Goal: Task Accomplishment & Management: Use online tool/utility

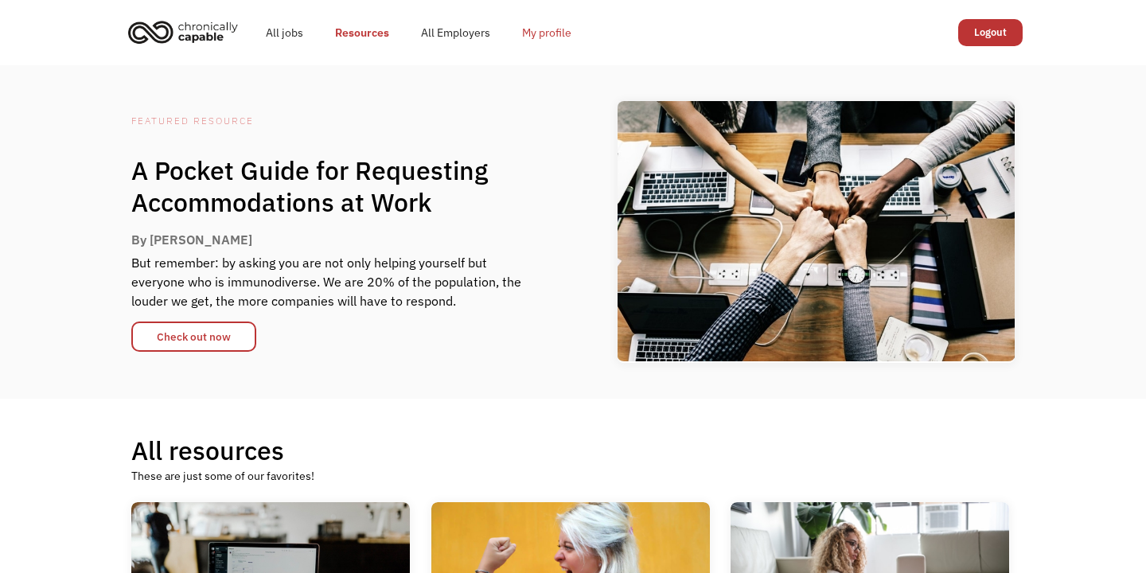
click at [539, 22] on link "My profile" at bounding box center [546, 32] width 81 height 51
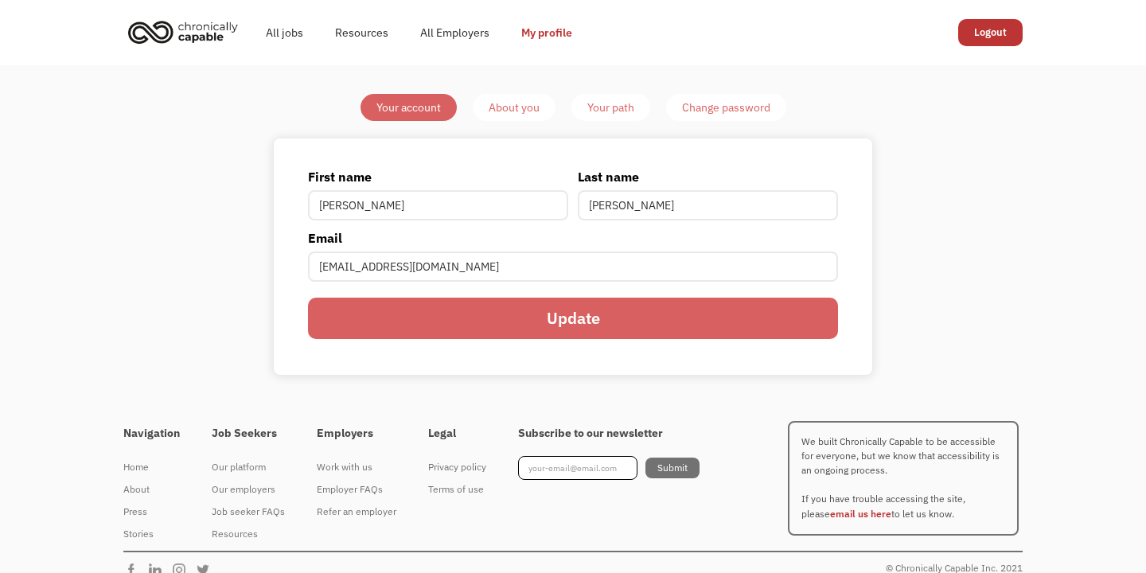
click at [575, 321] on input "Update" at bounding box center [573, 319] width 530 height 42
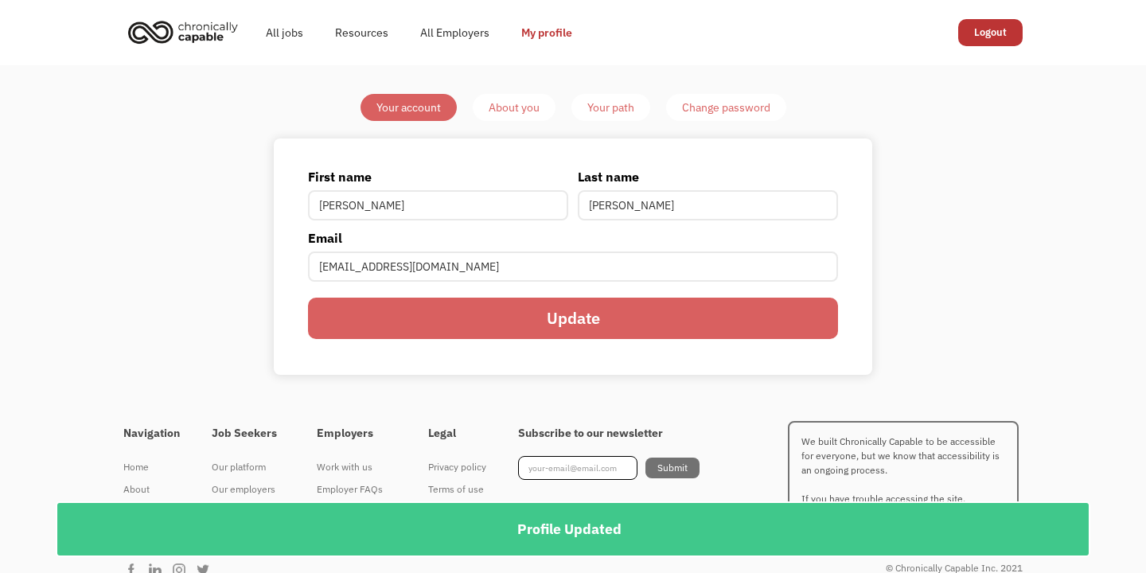
click at [602, 110] on div "Your path" at bounding box center [611, 107] width 47 height 19
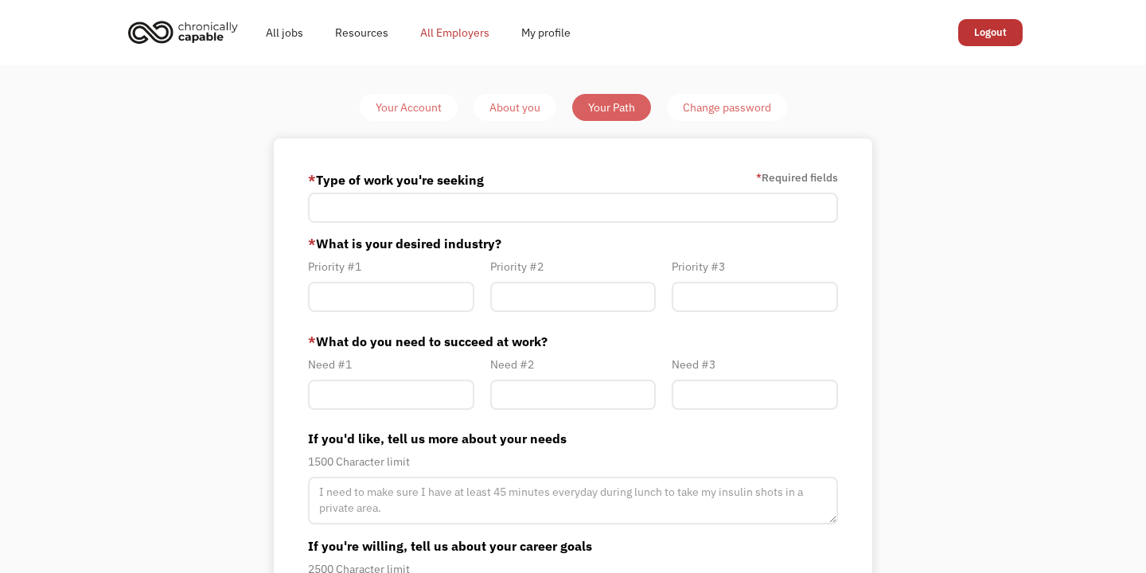
click at [457, 39] on link "All Employers" at bounding box center [454, 32] width 101 height 51
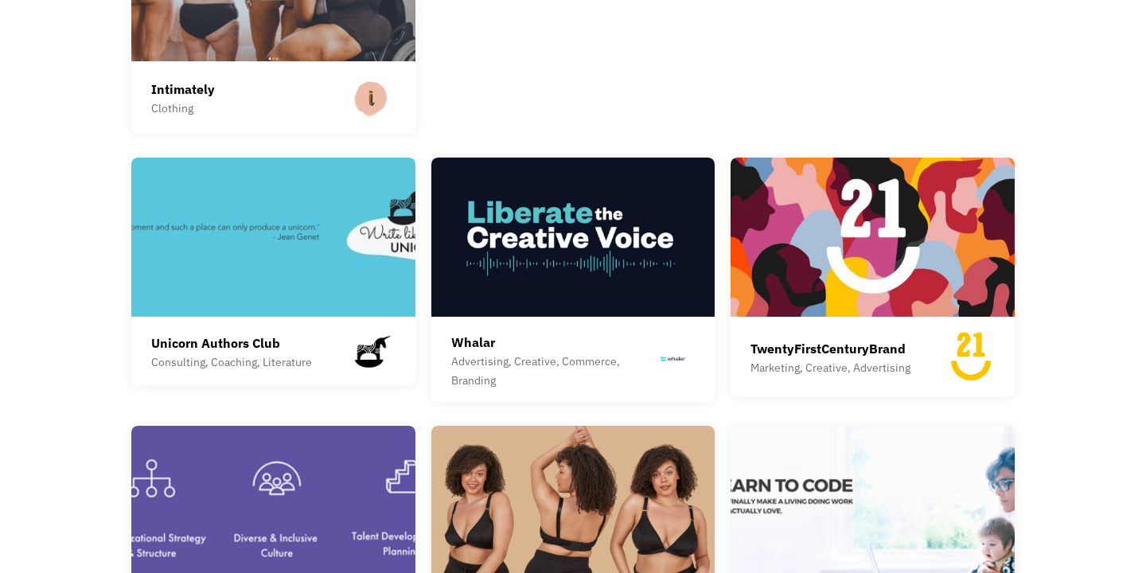
scroll to position [2610, 0]
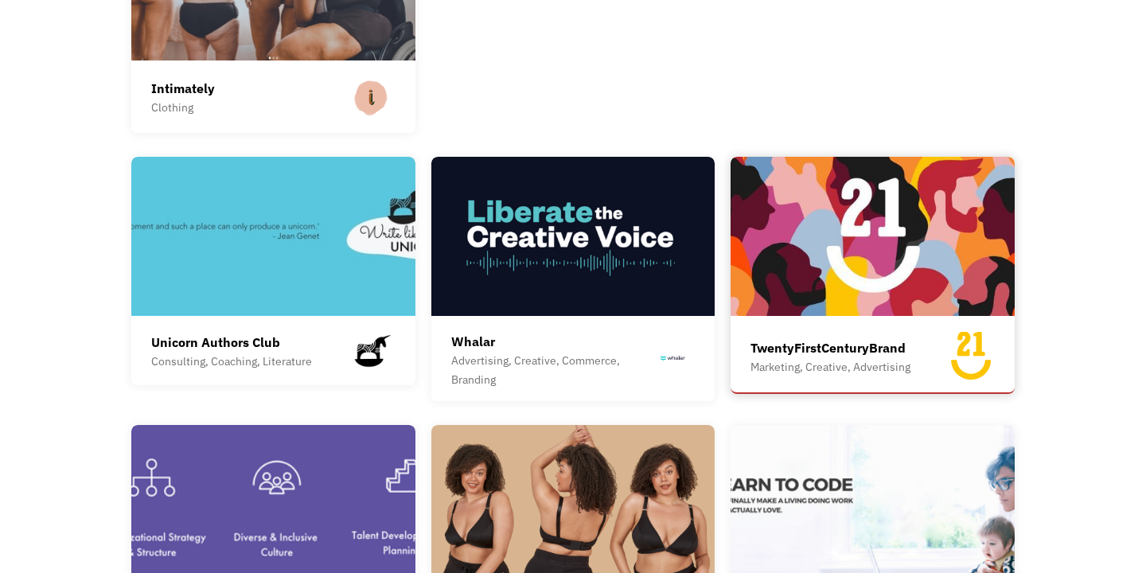
click at [805, 338] on div "TwentyFirstCenturyBrand" at bounding box center [831, 347] width 160 height 19
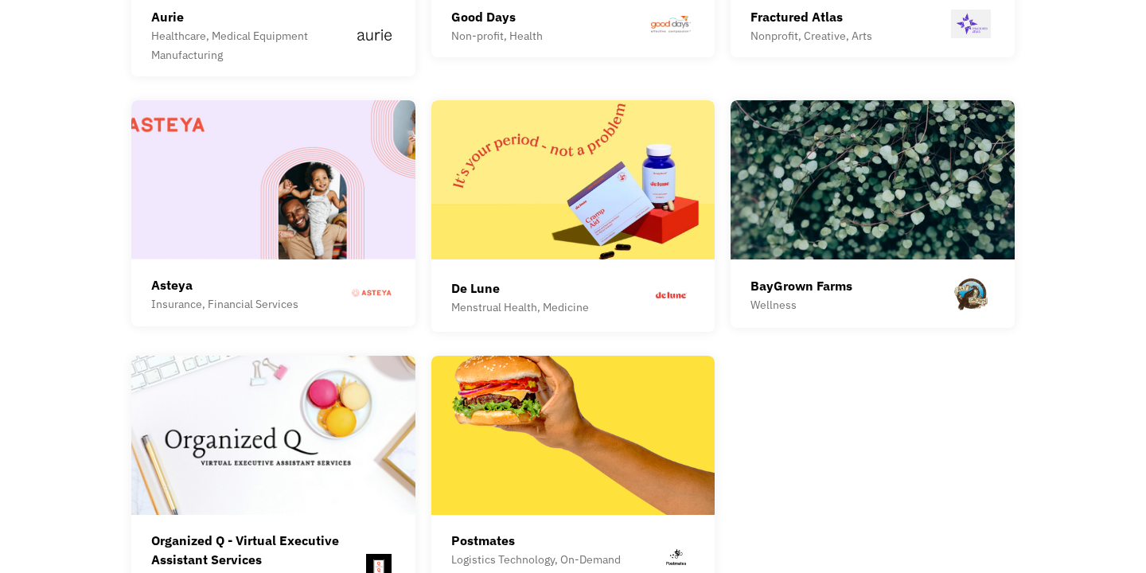
scroll to position [4247, 0]
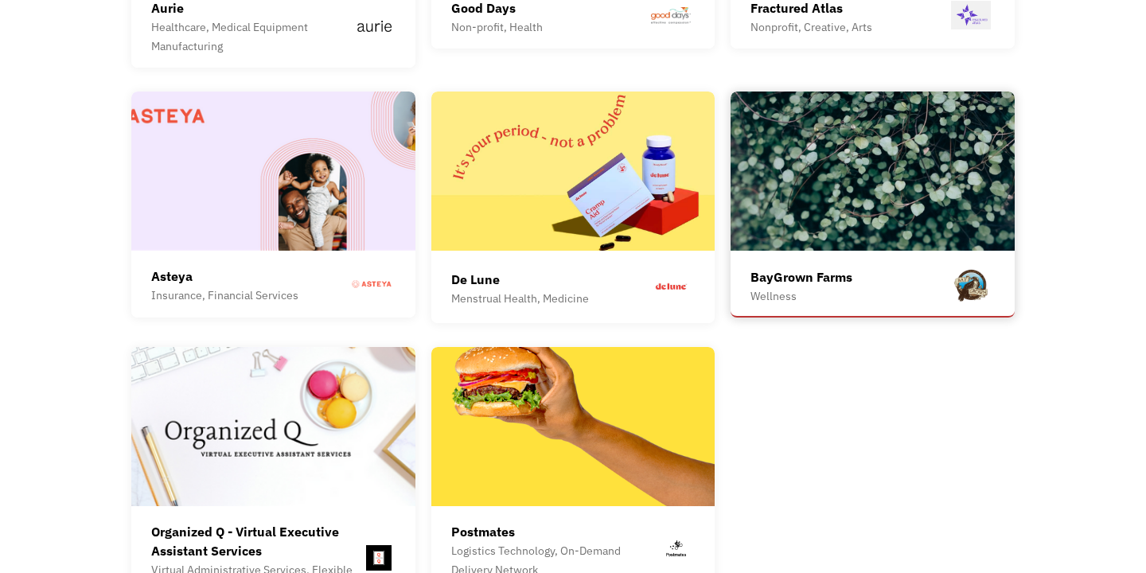
click at [900, 268] on div "BayGrown Farms Wellness" at bounding box center [873, 287] width 244 height 40
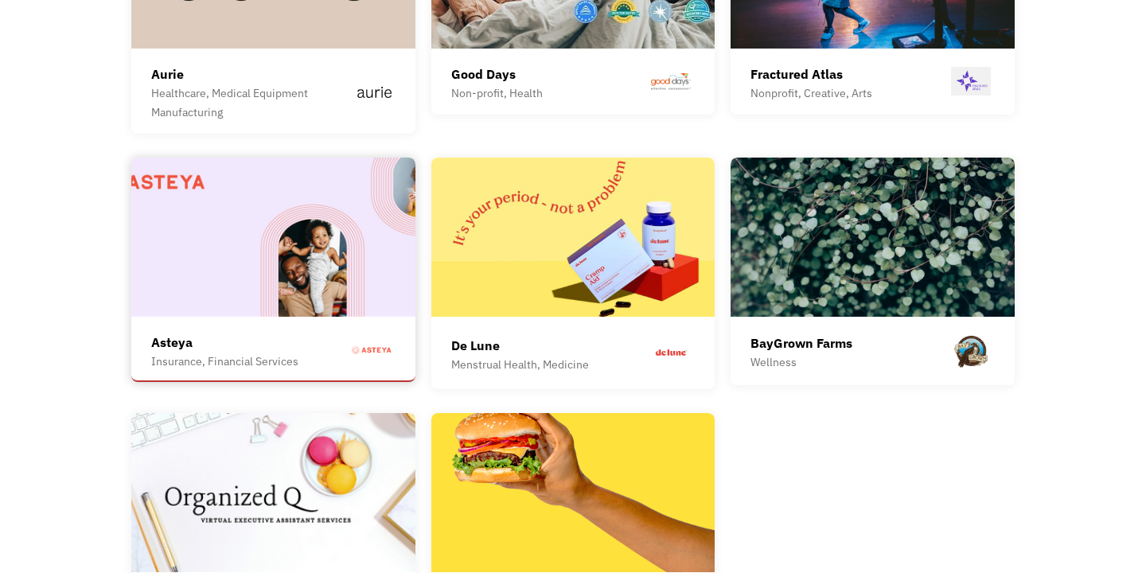
scroll to position [4183, 0]
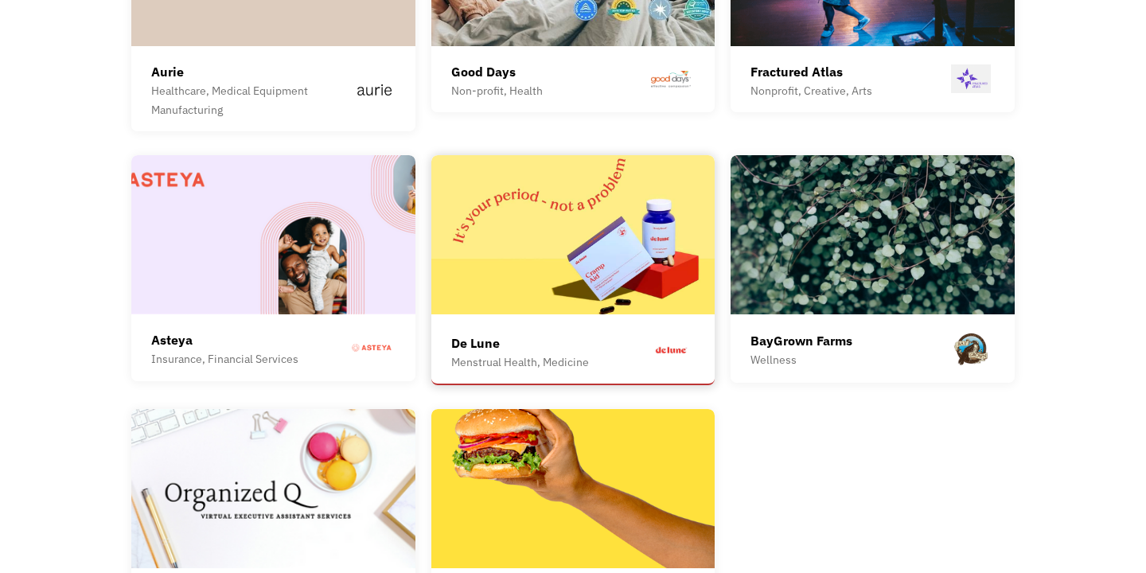
click at [530, 353] on div "Menstrual Health, Medicine" at bounding box center [520, 362] width 138 height 19
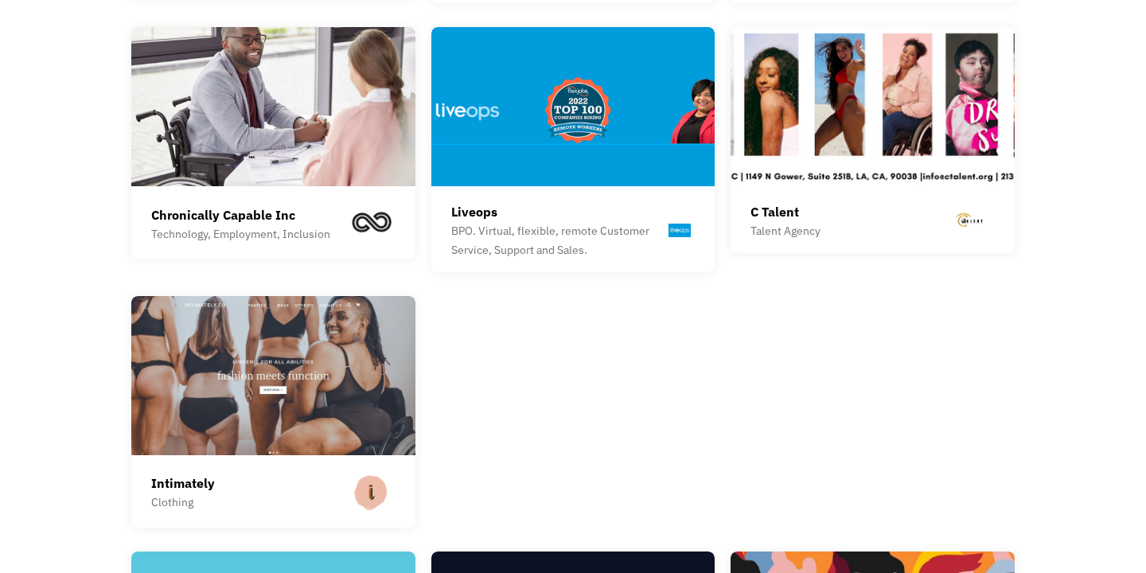
scroll to position [2204, 0]
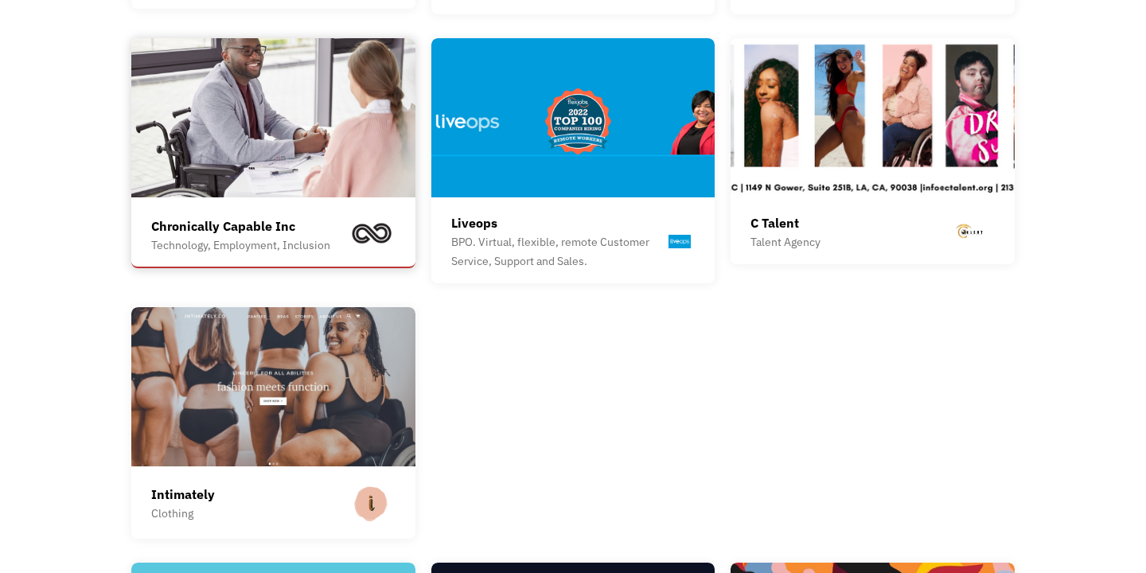
click at [219, 236] on div "Technology, Employment, Inclusion" at bounding box center [240, 245] width 179 height 19
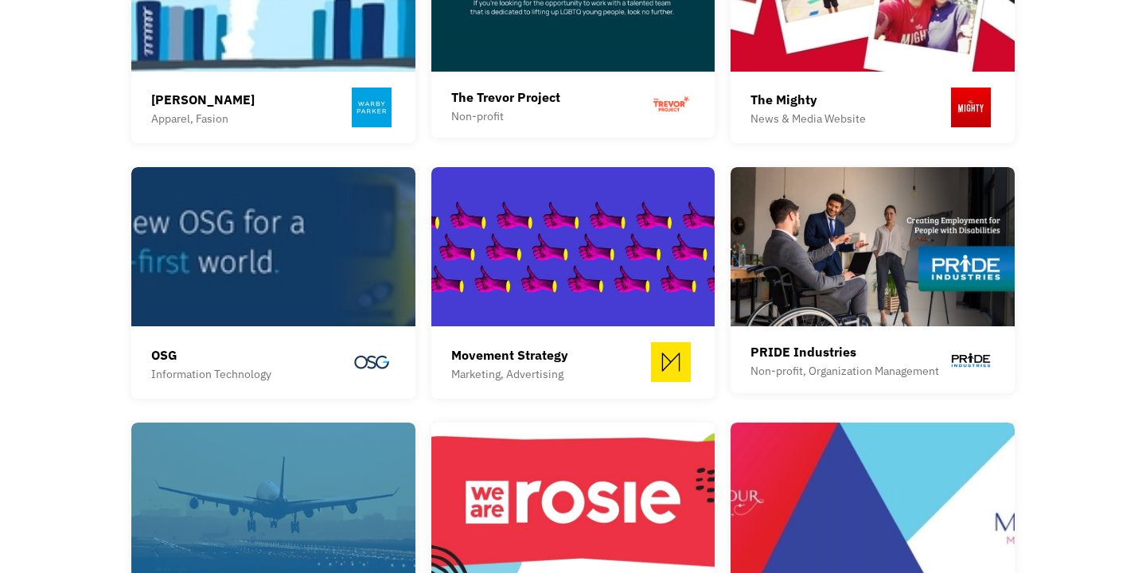
scroll to position [1564, 0]
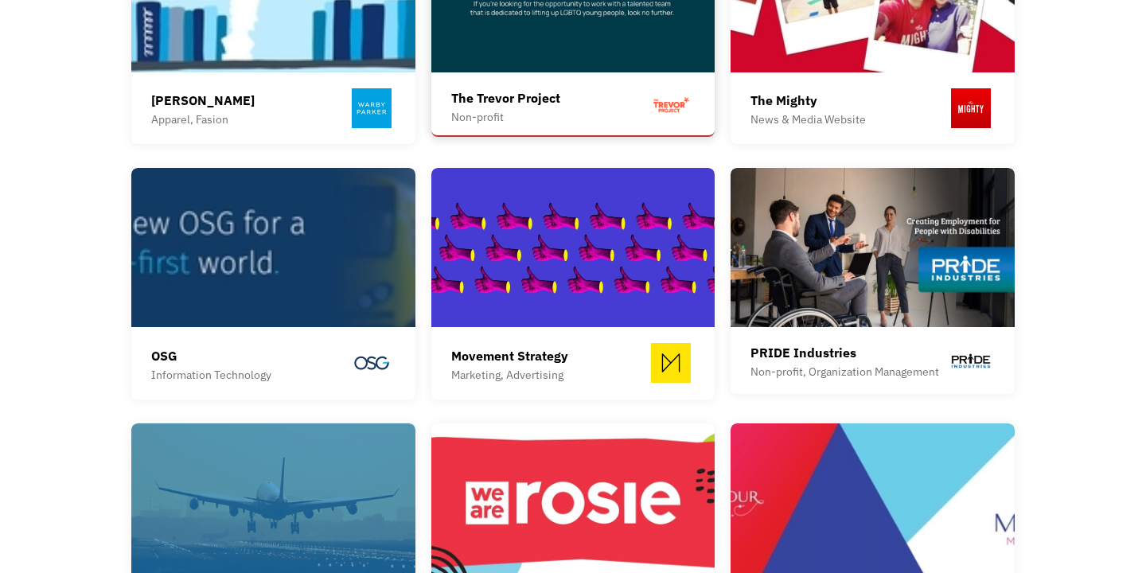
click at [471, 88] on div "The Trevor Project" at bounding box center [505, 97] width 109 height 19
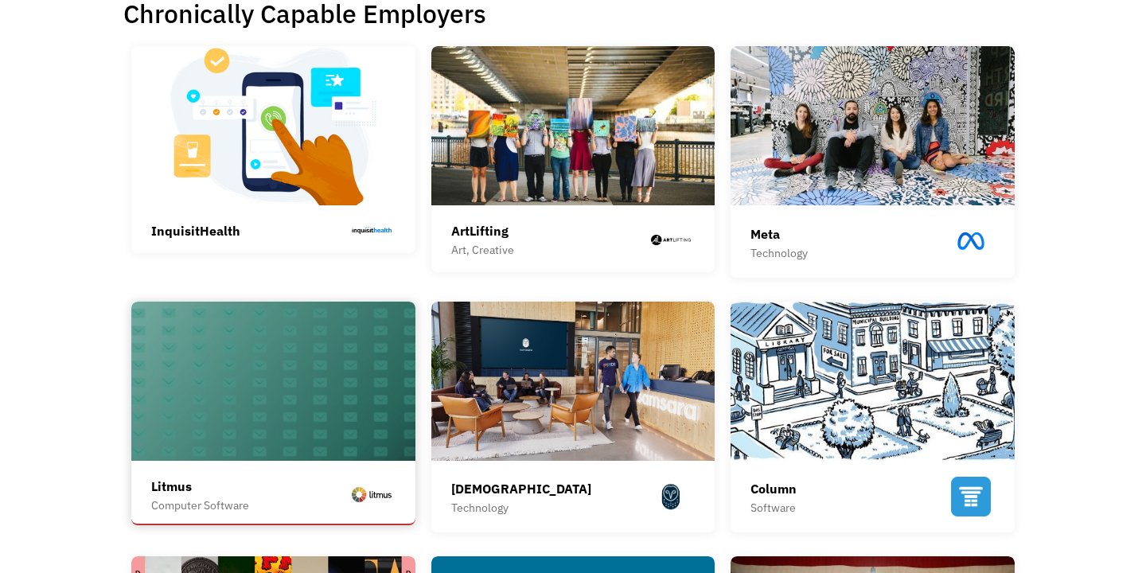
scroll to position [395, 0]
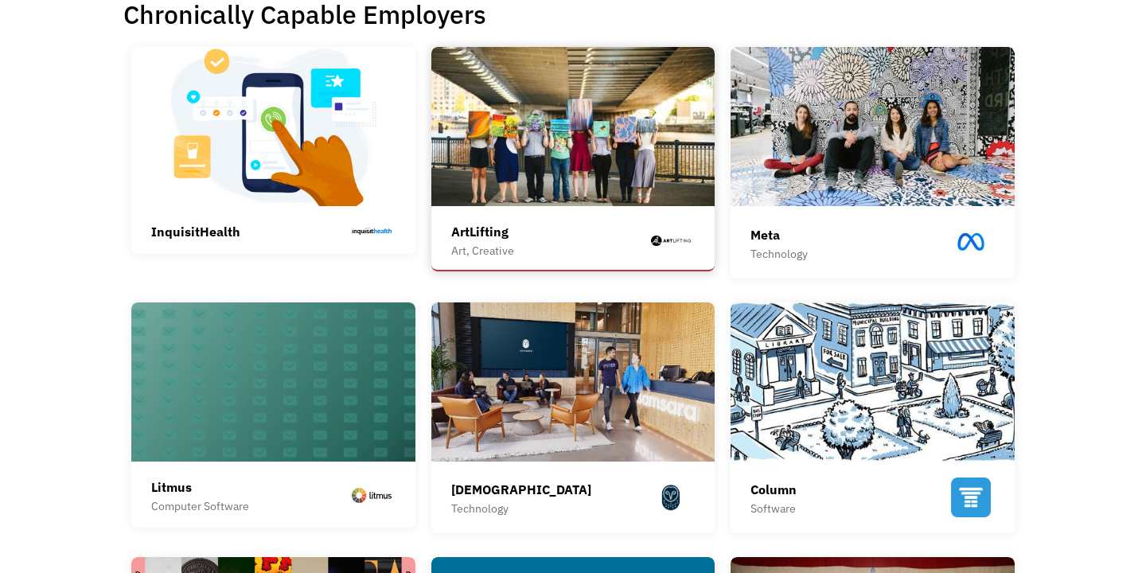
click at [503, 251] on div "Art, Creative" at bounding box center [482, 250] width 63 height 19
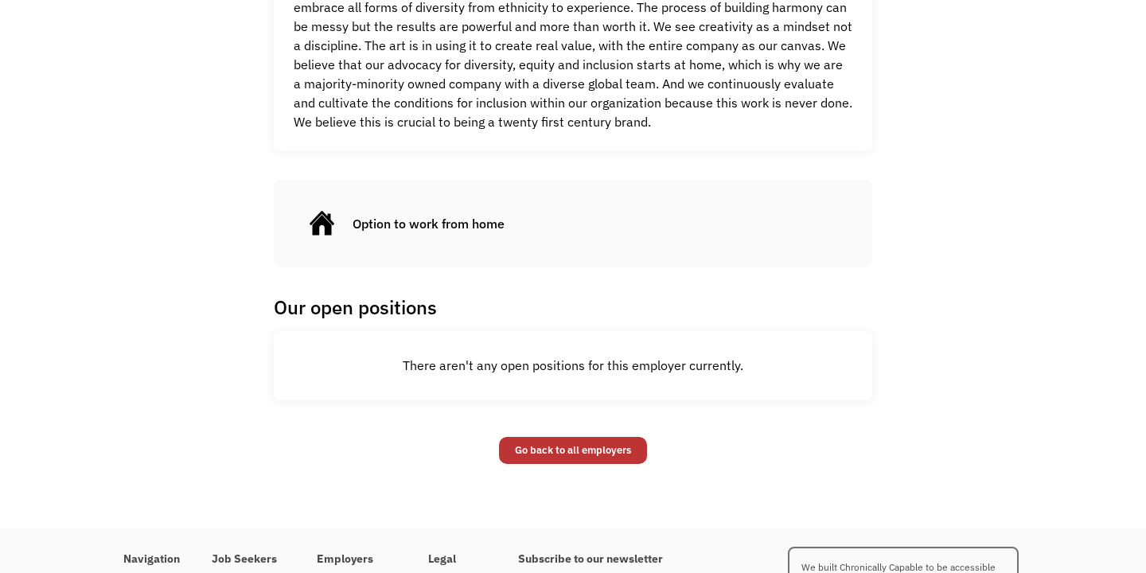
scroll to position [857, 0]
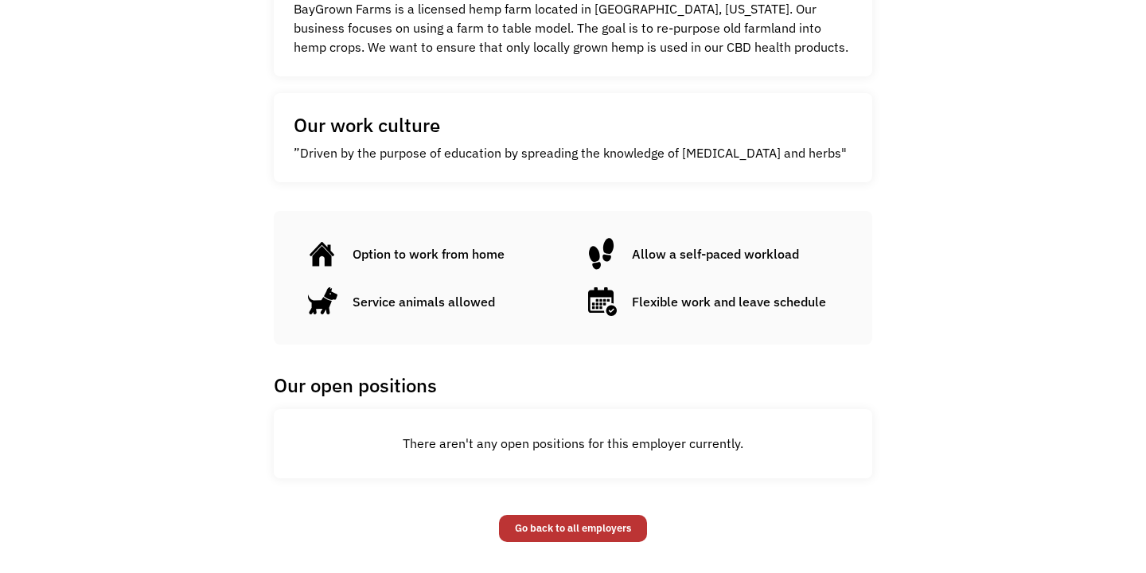
scroll to position [564, 0]
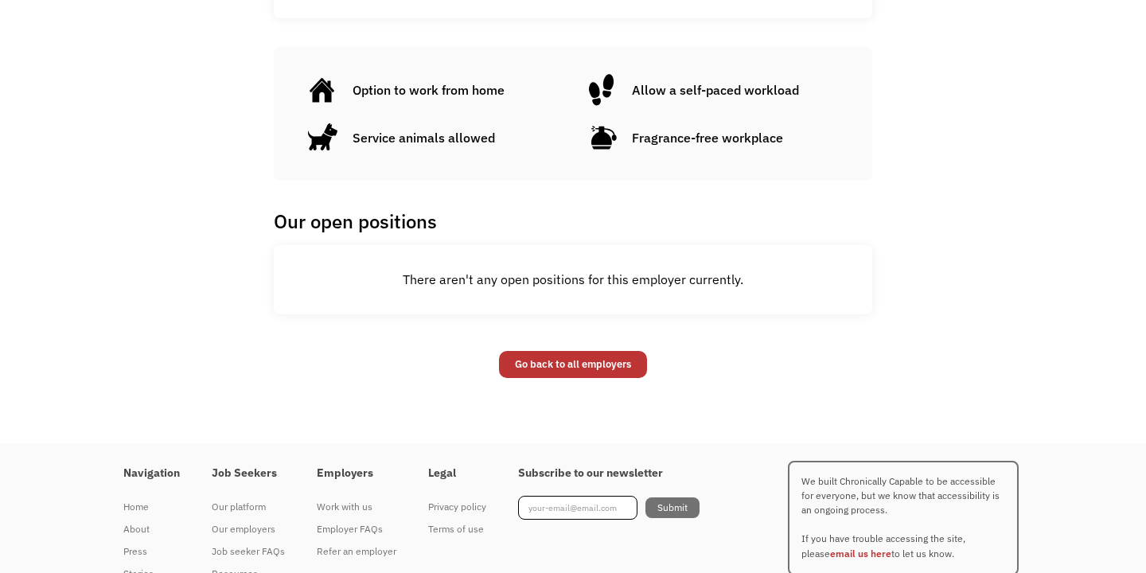
scroll to position [728, 0]
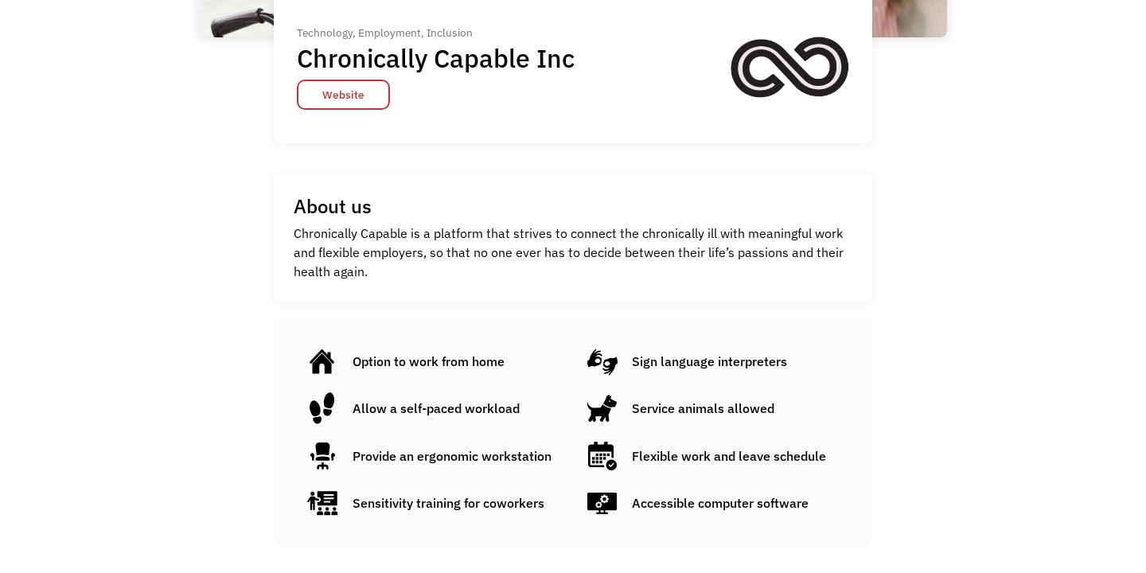
scroll to position [305, 0]
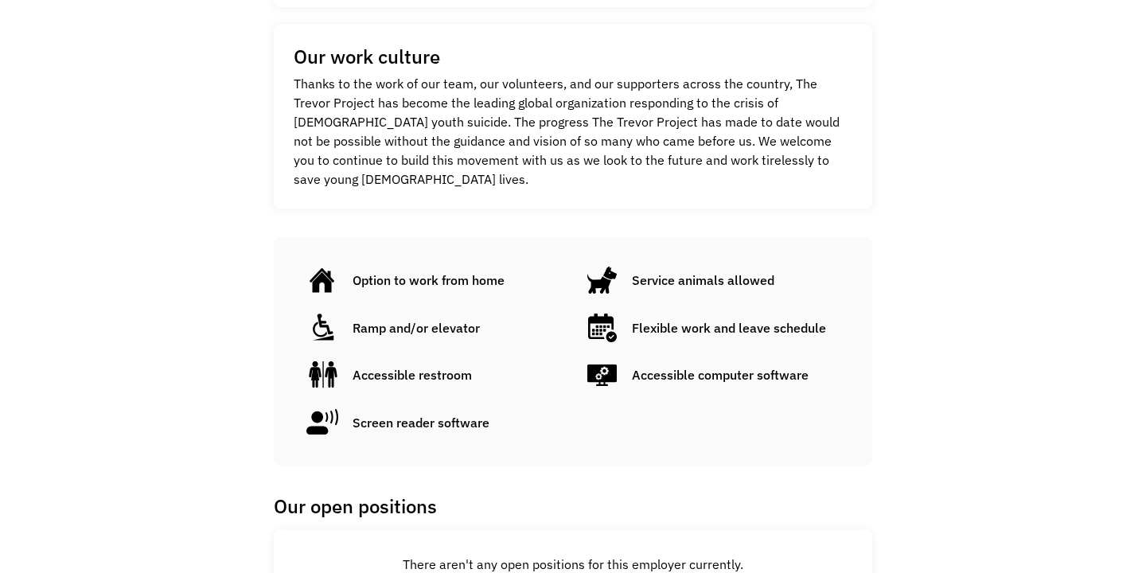
scroll to position [724, 0]
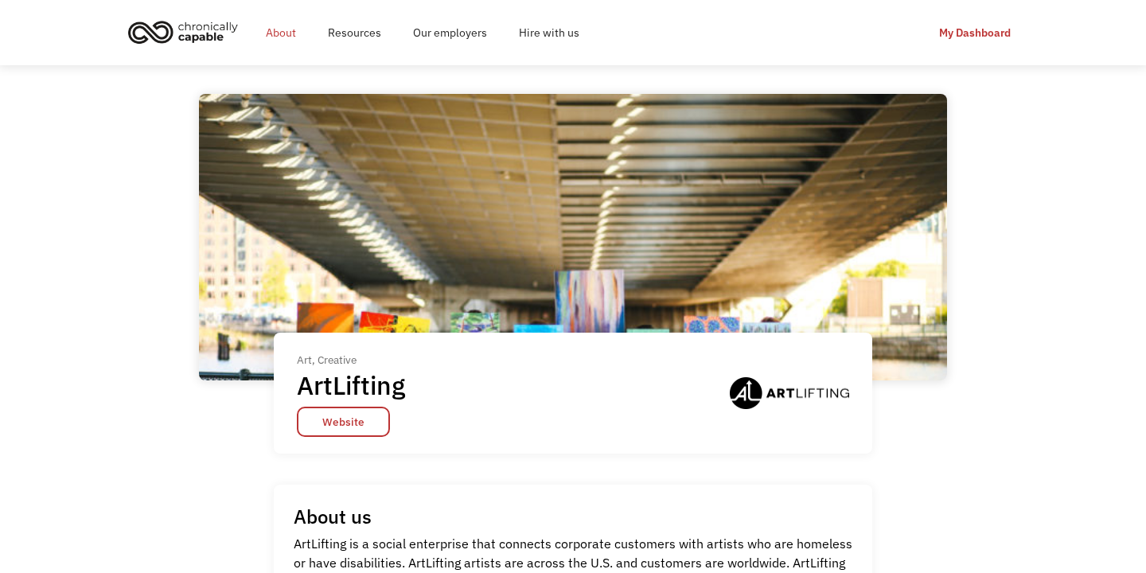
click at [288, 32] on link "About" at bounding box center [281, 32] width 62 height 51
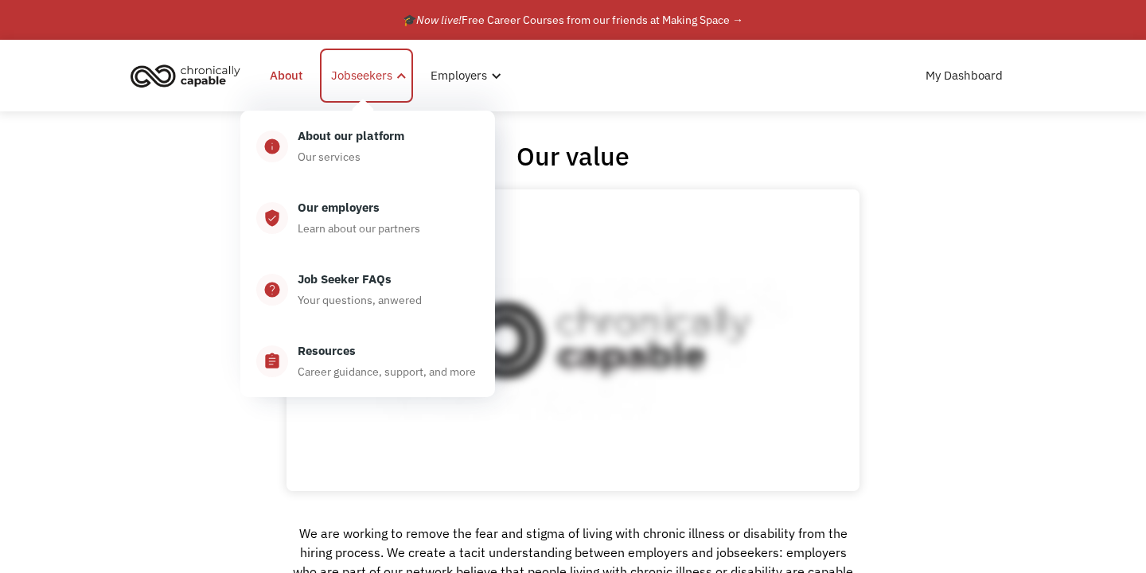
click at [377, 83] on div "Jobseekers" at bounding box center [361, 75] width 61 height 19
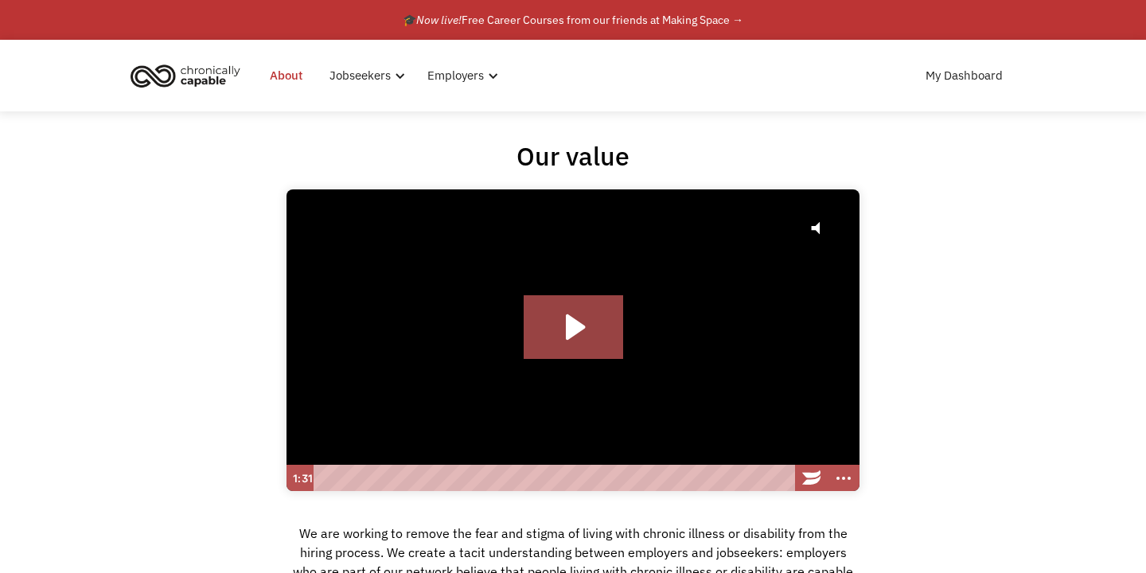
click at [221, 80] on img "home" at bounding box center [185, 75] width 119 height 35
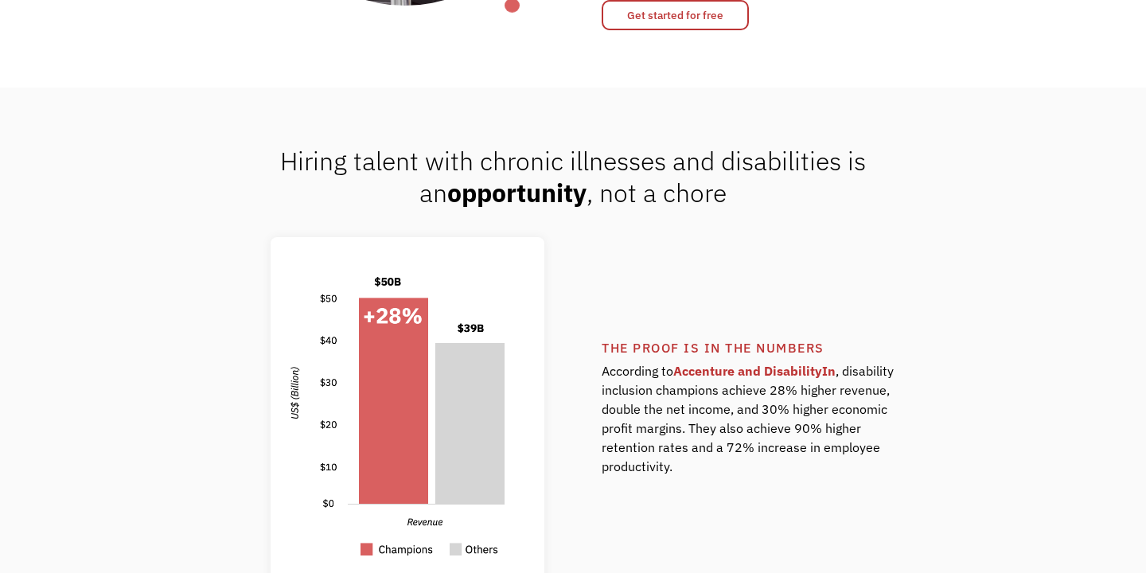
scroll to position [981, 0]
click at [678, 29] on link "Get started for free" at bounding box center [675, 14] width 147 height 30
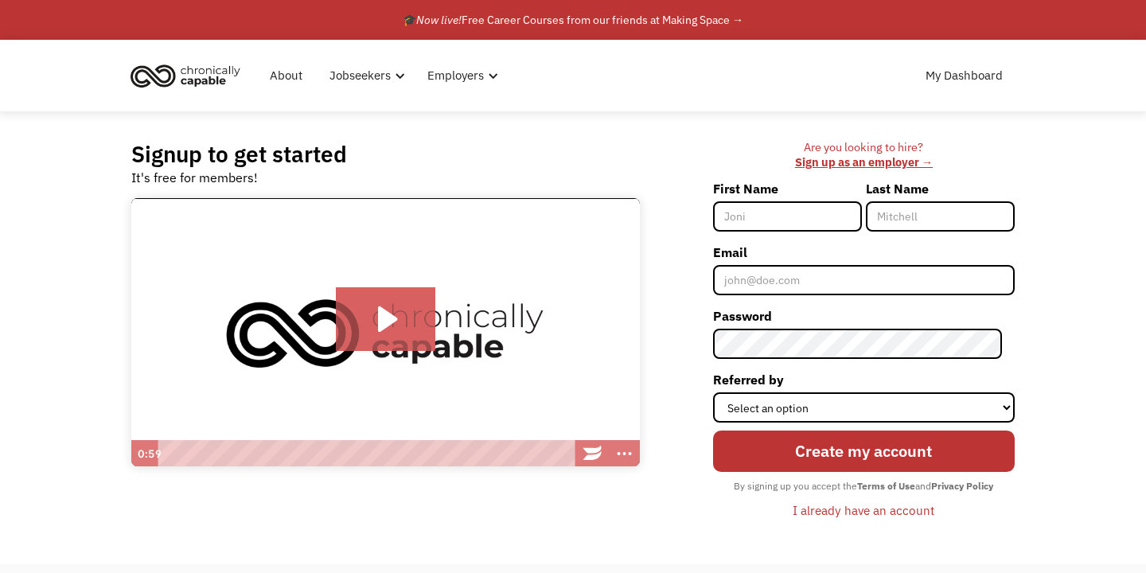
click at [861, 510] on div "I already have an account" at bounding box center [864, 510] width 142 height 19
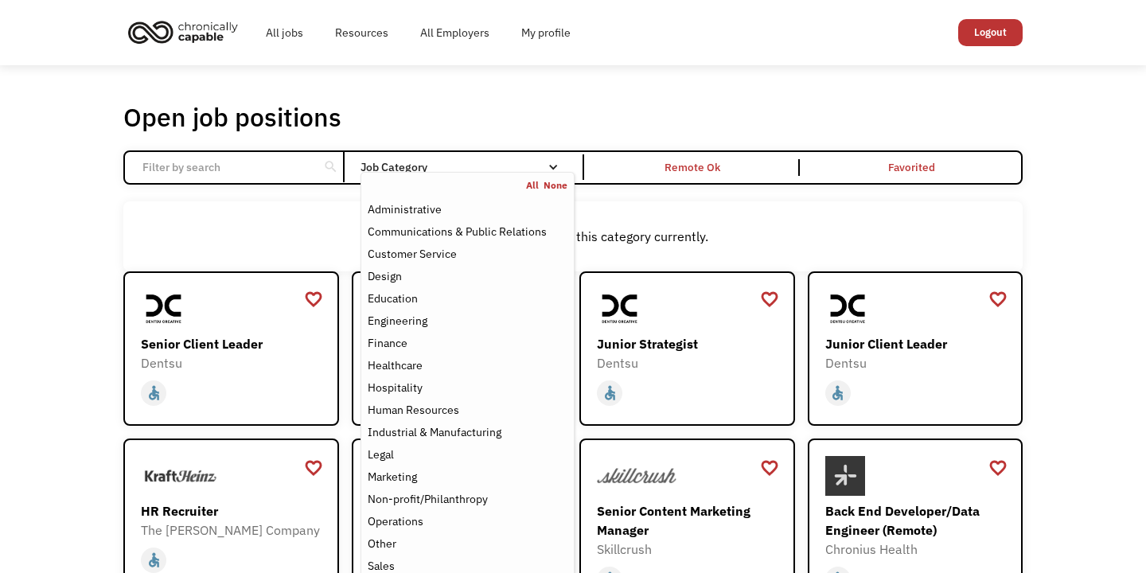
click at [551, 180] on link "None" at bounding box center [556, 185] width 24 height 13
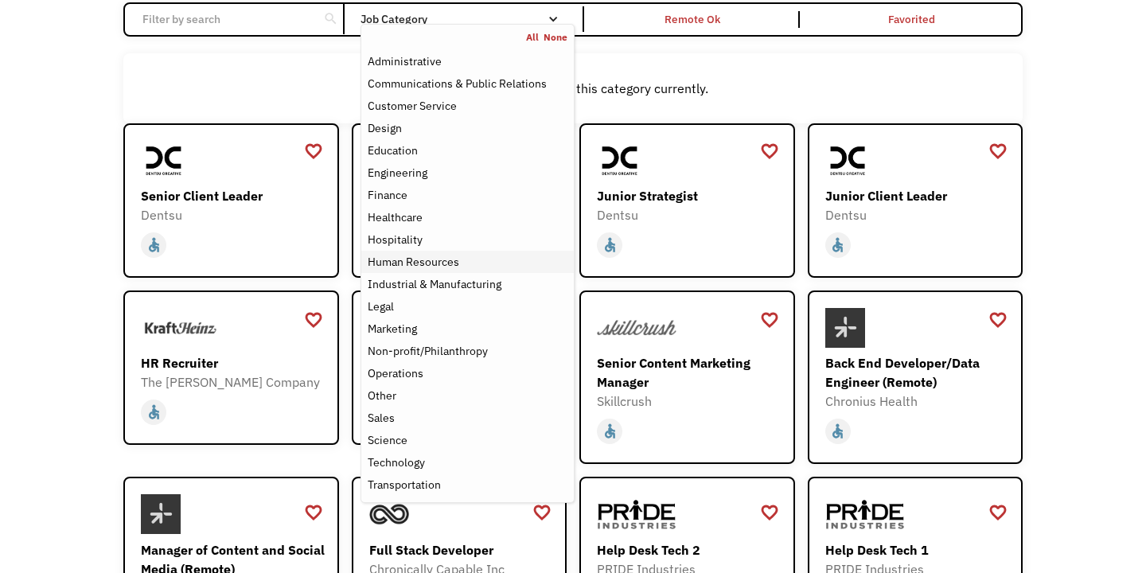
scroll to position [150, 0]
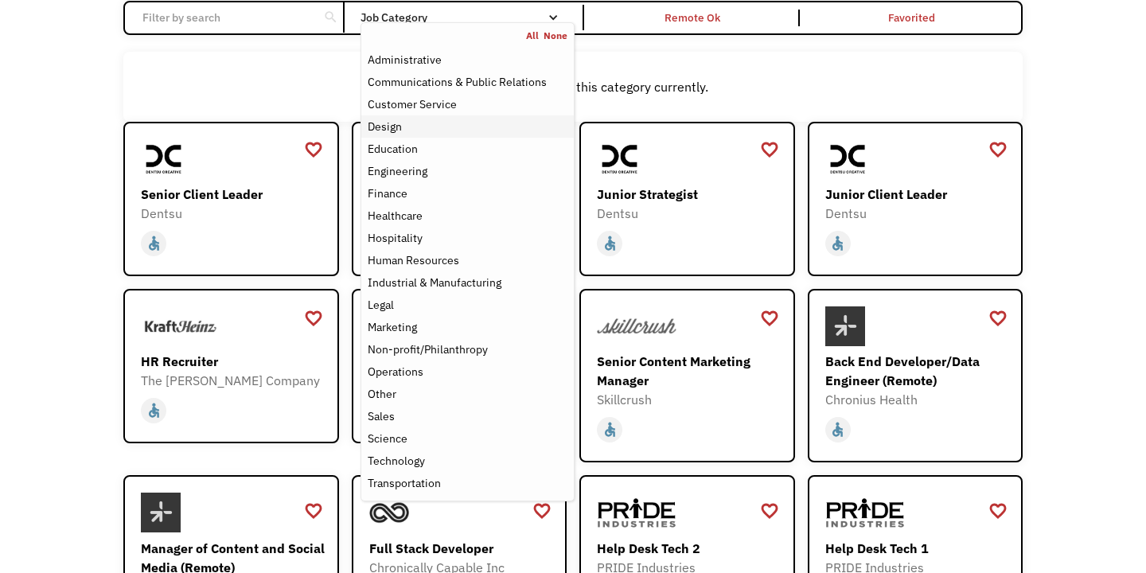
click at [454, 131] on div "Design" at bounding box center [468, 126] width 200 height 19
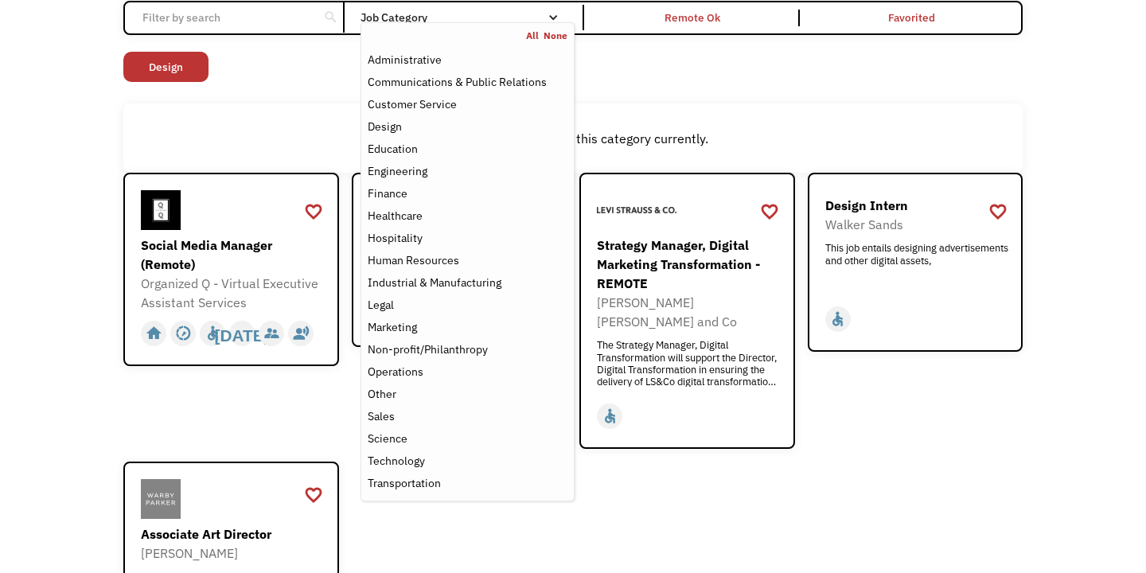
click at [686, 69] on div "Non-profit/Philanthropy Other Transportation Technology Science Sales Operation…" at bounding box center [573, 69] width 900 height 34
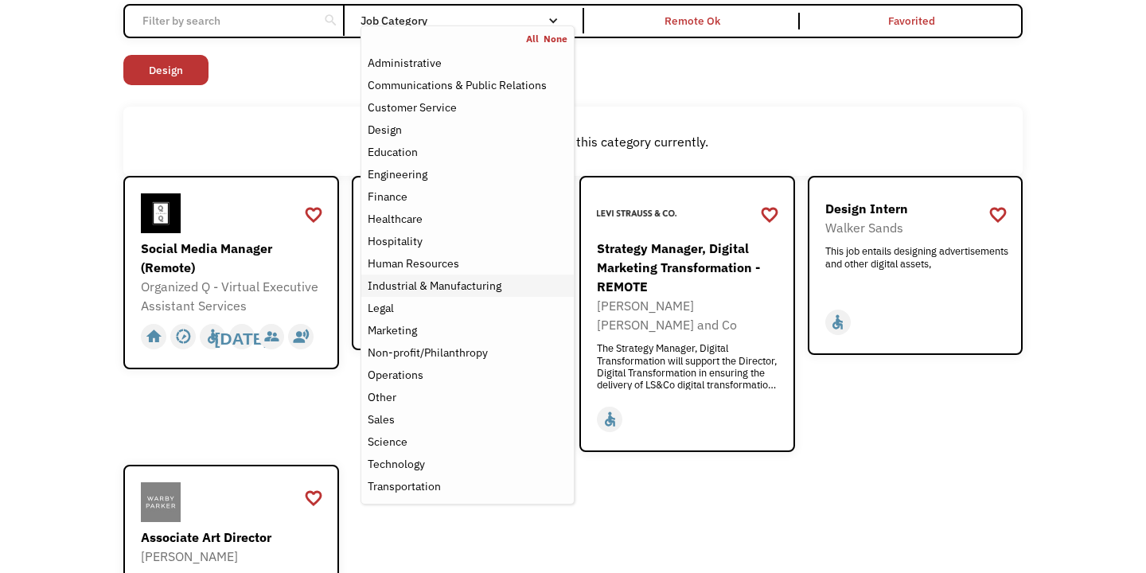
scroll to position [149, 0]
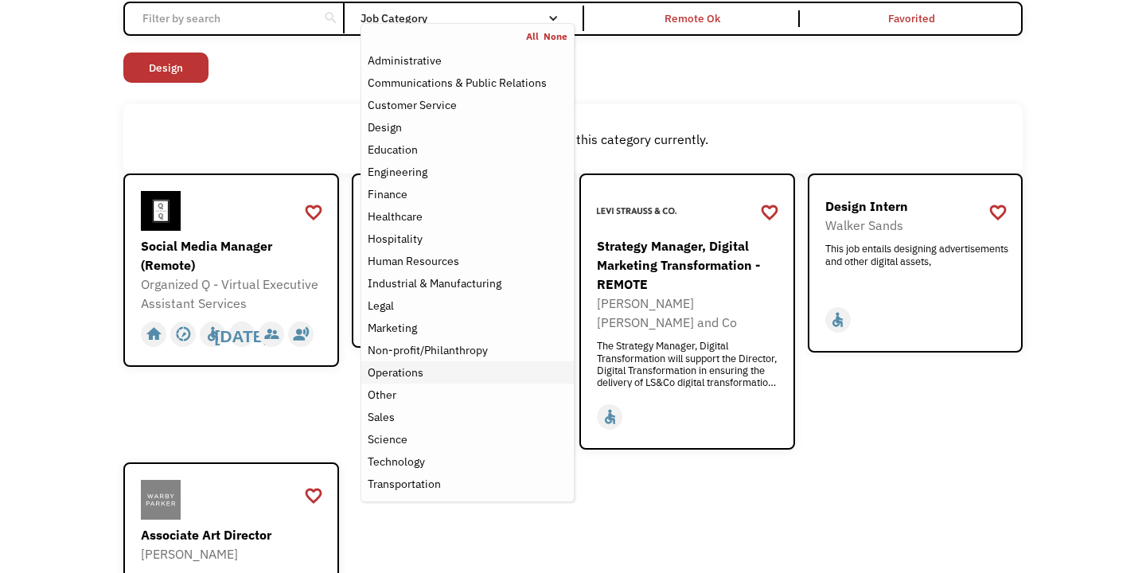
click at [436, 374] on div "Operations" at bounding box center [468, 372] width 200 height 19
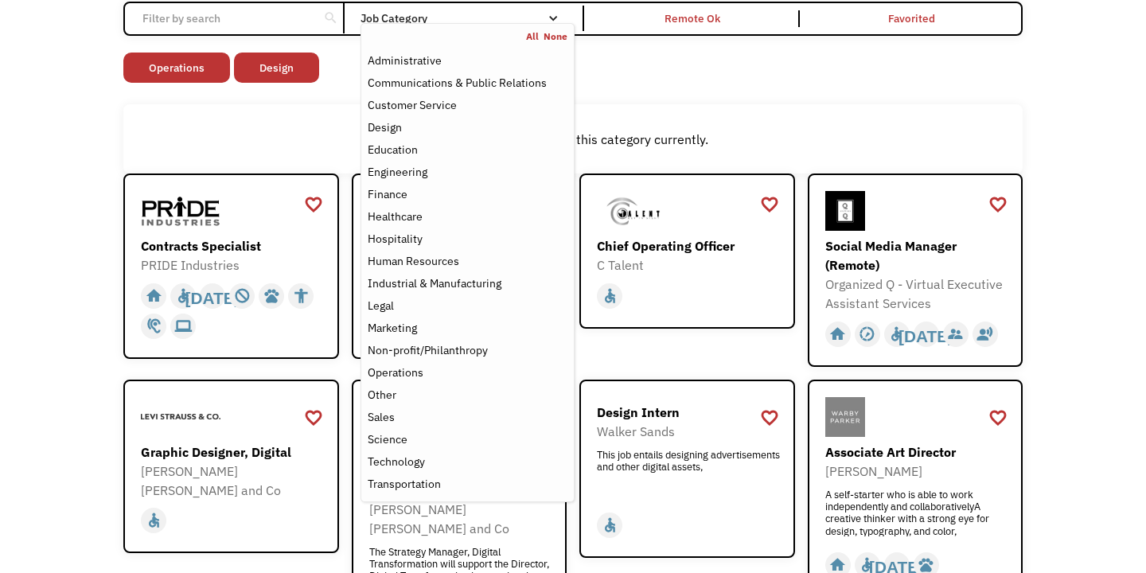
click at [1060, 163] on div "Open job positions You have X liked items Search search Filter by category Admi…" at bounding box center [573, 428] width 1146 height 1025
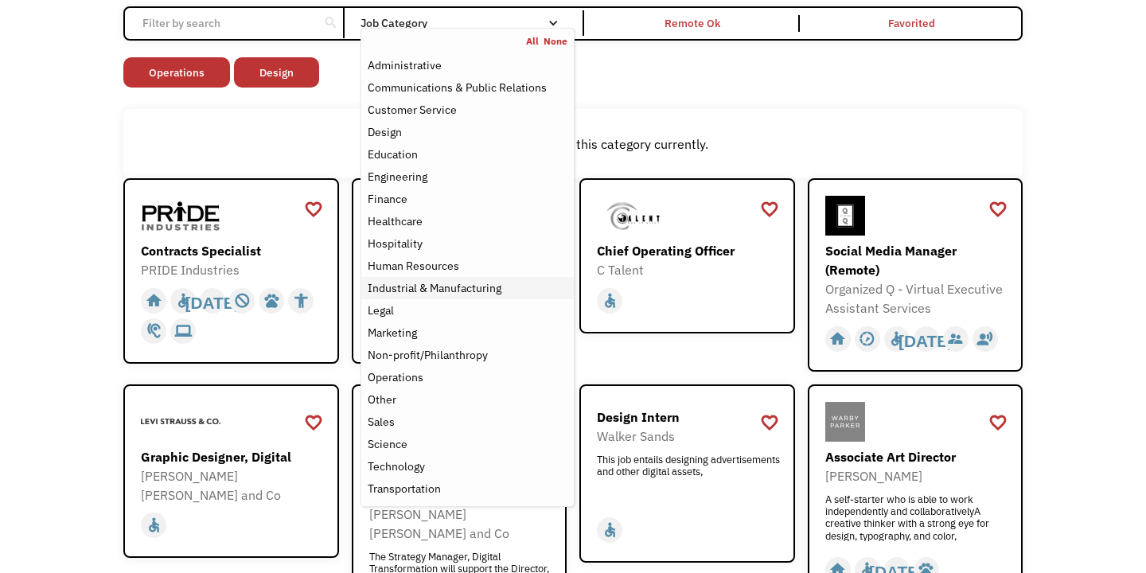
scroll to position [146, 0]
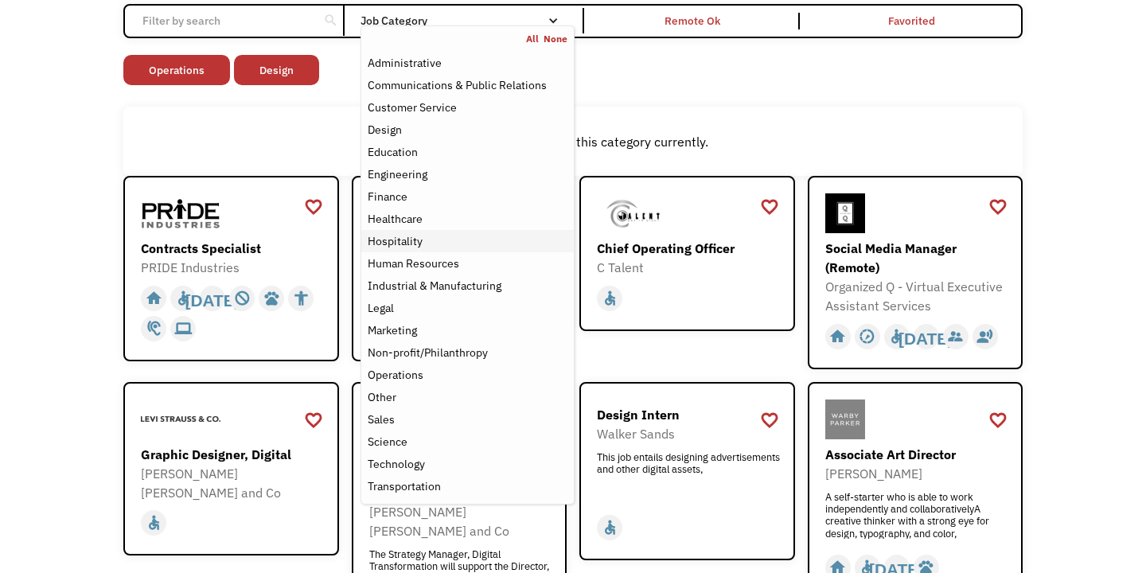
click at [418, 237] on div "Hospitality" at bounding box center [395, 241] width 55 height 19
click at [697, 79] on div "Non-profit/Philanthropy Other Transportation Technology Science Sales Operation…" at bounding box center [573, 72] width 900 height 34
